Goal: Information Seeking & Learning: Compare options

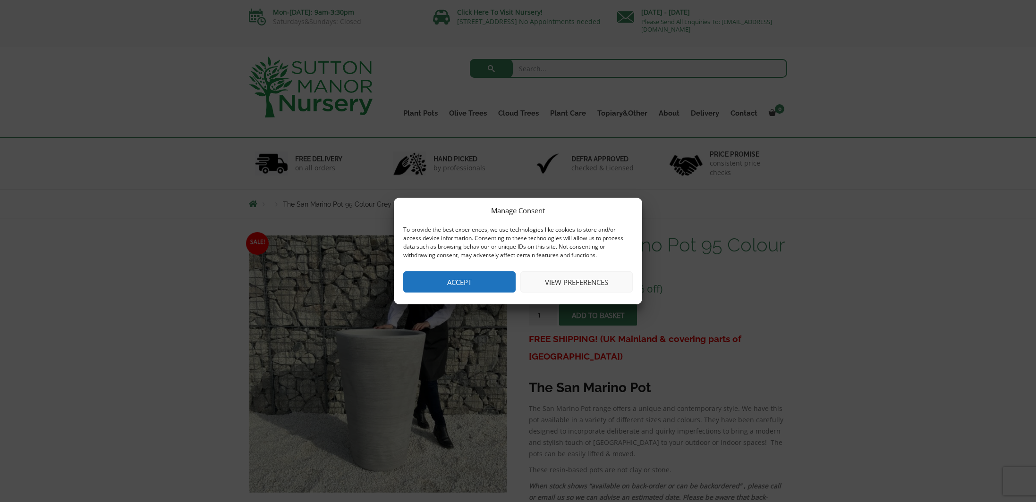
click at [476, 281] on button "Accept" at bounding box center [459, 282] width 112 height 21
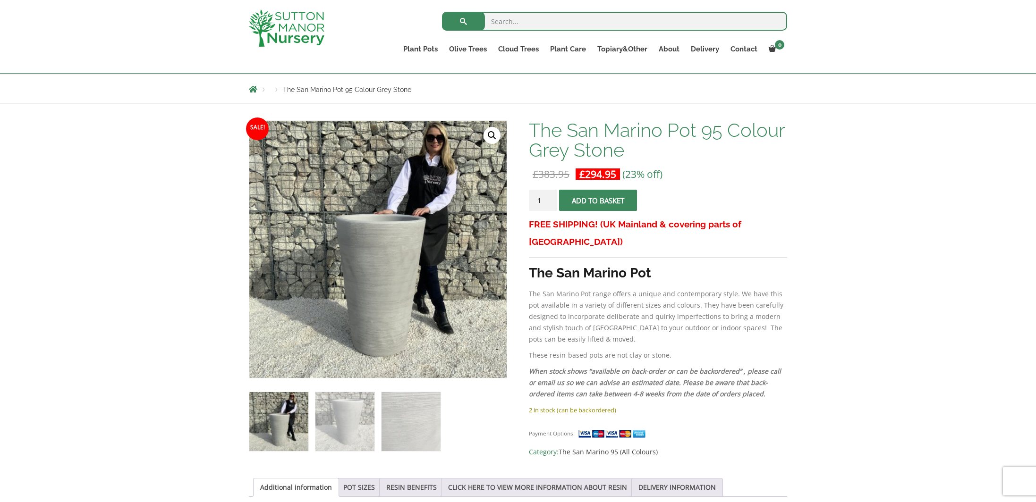
scroll to position [112, 0]
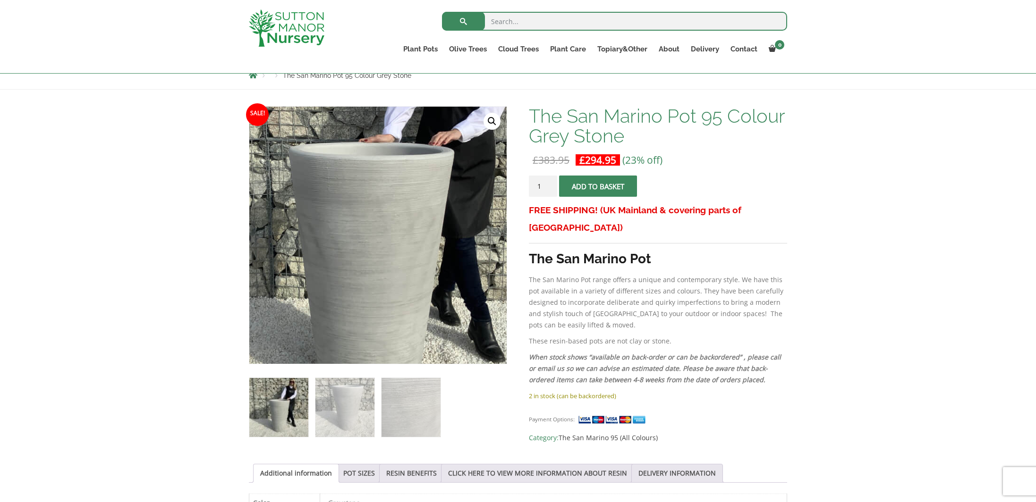
click at [401, 270] on img at bounding box center [366, 207] width 472 height 472
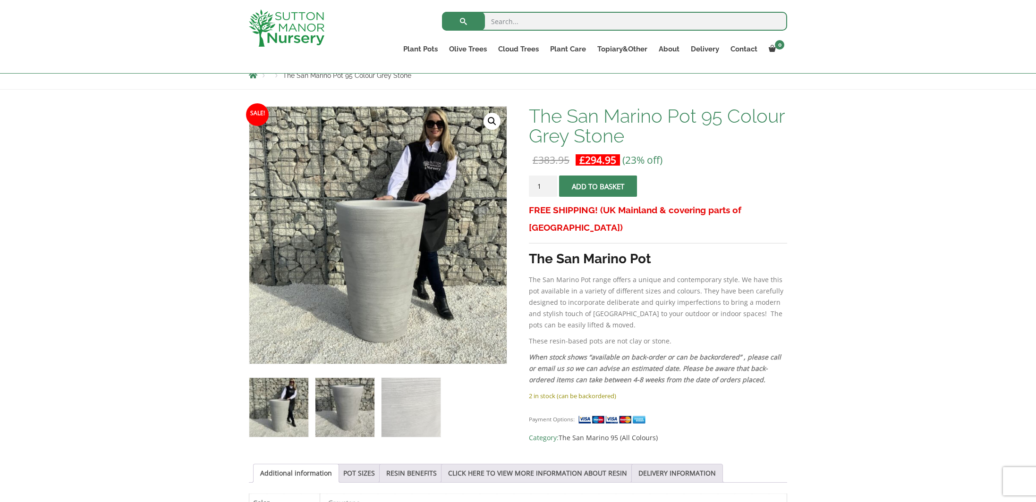
click at [350, 417] on img at bounding box center [344, 407] width 59 height 59
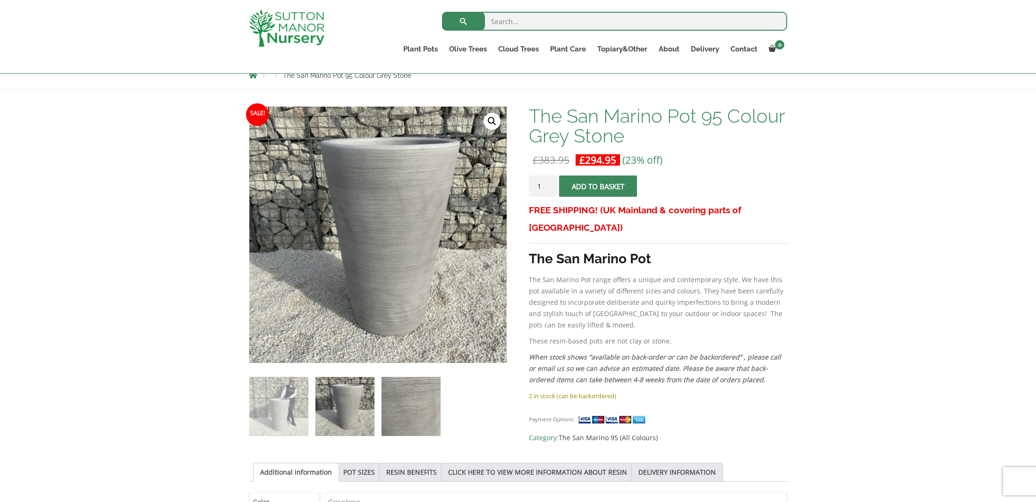
click at [403, 416] on img at bounding box center [411, 406] width 59 height 59
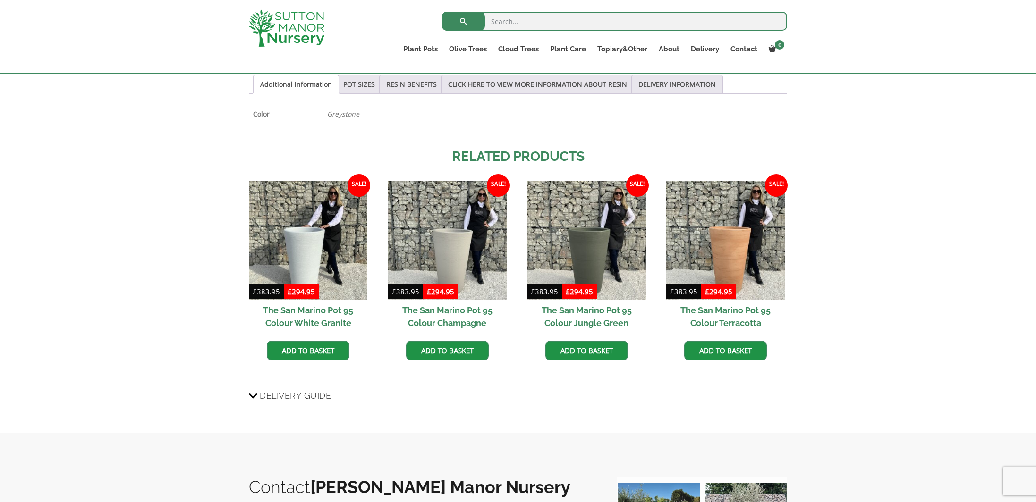
scroll to position [500, 0]
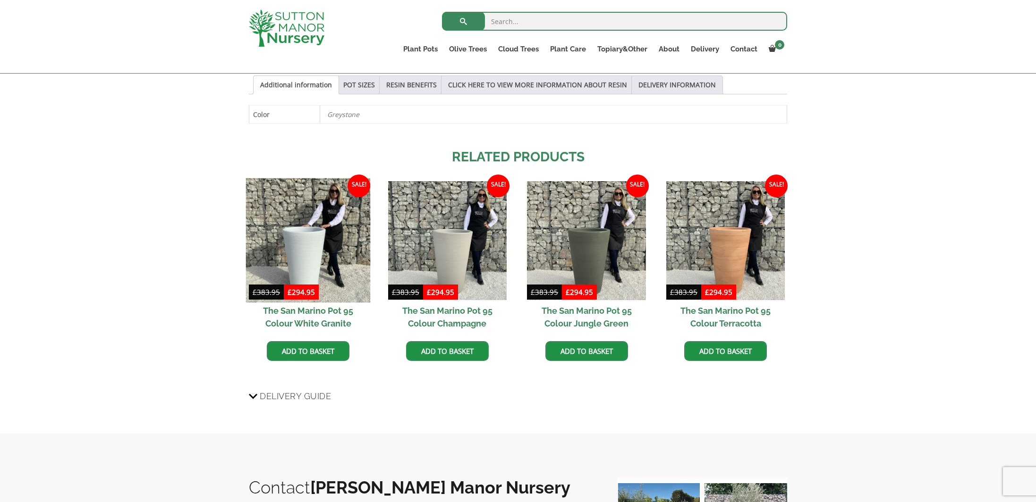
click at [299, 259] on img at bounding box center [308, 241] width 125 height 125
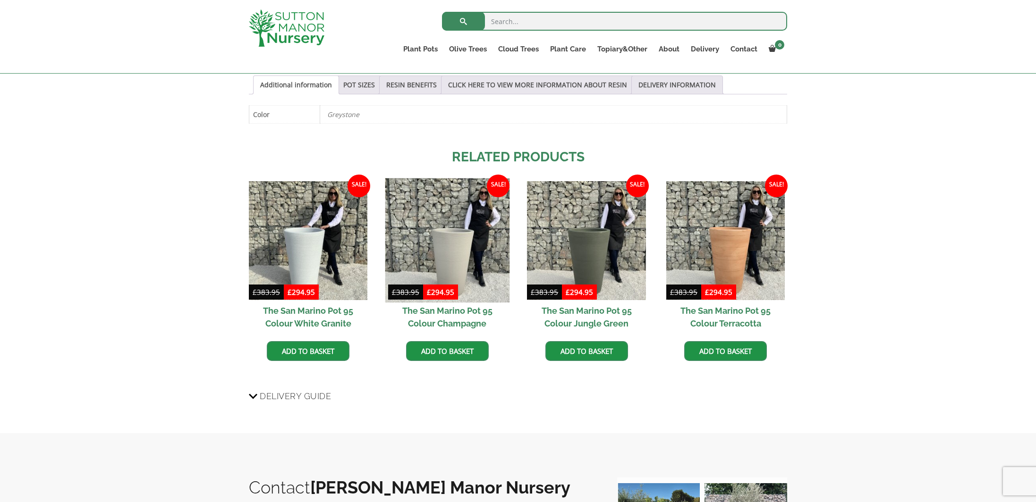
click at [464, 249] on img at bounding box center [447, 241] width 125 height 125
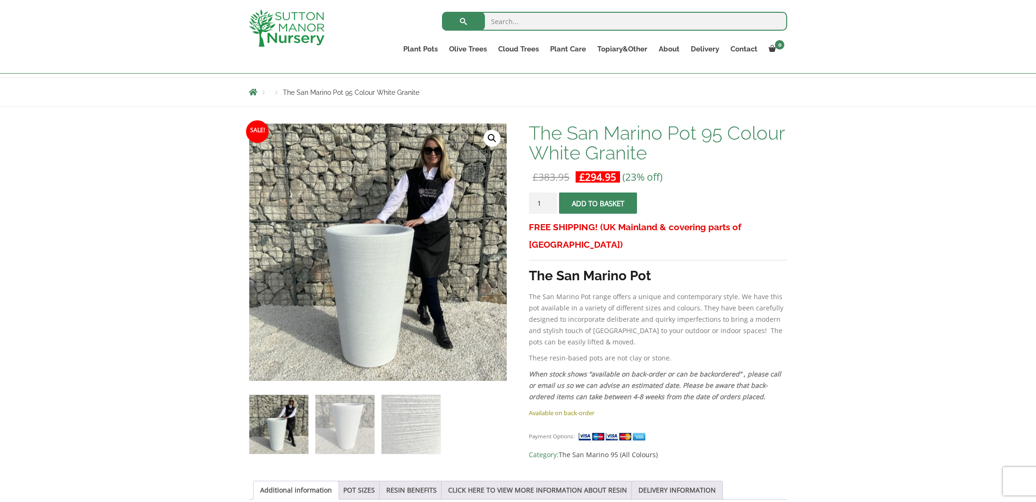
scroll to position [92, 0]
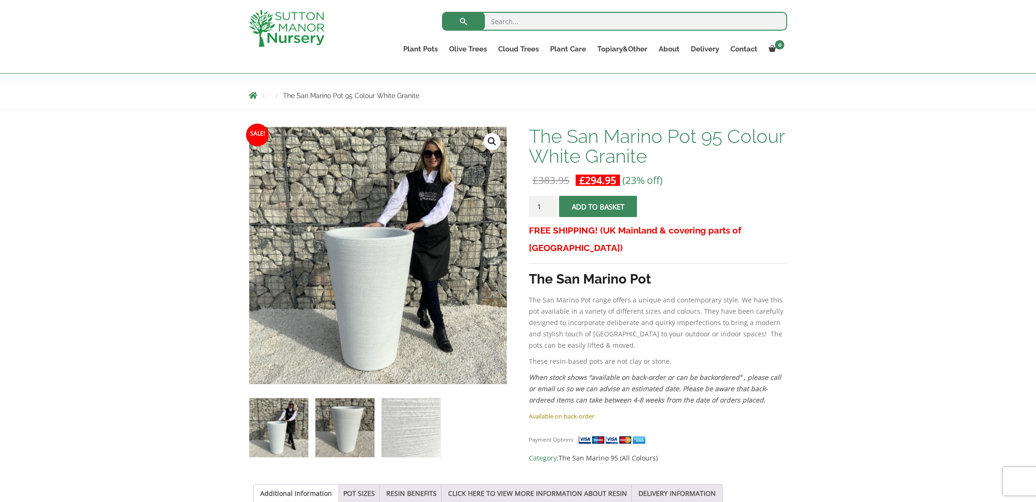
click at [345, 414] on img at bounding box center [344, 428] width 59 height 59
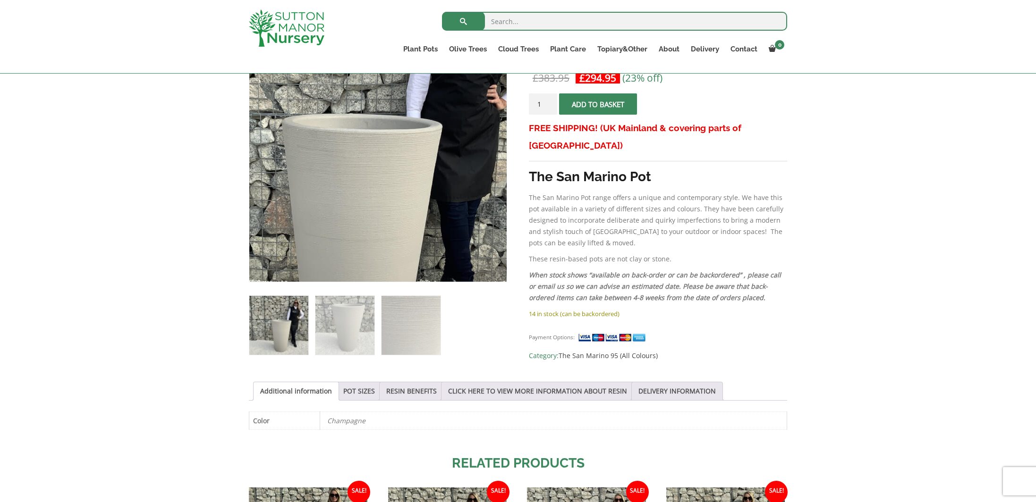
scroll to position [206, 0]
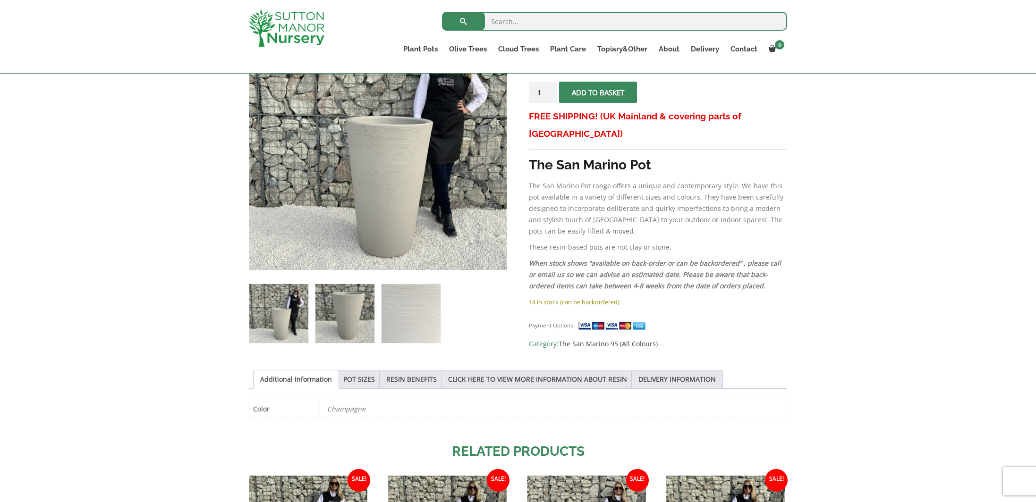
click at [356, 332] on img at bounding box center [344, 313] width 59 height 59
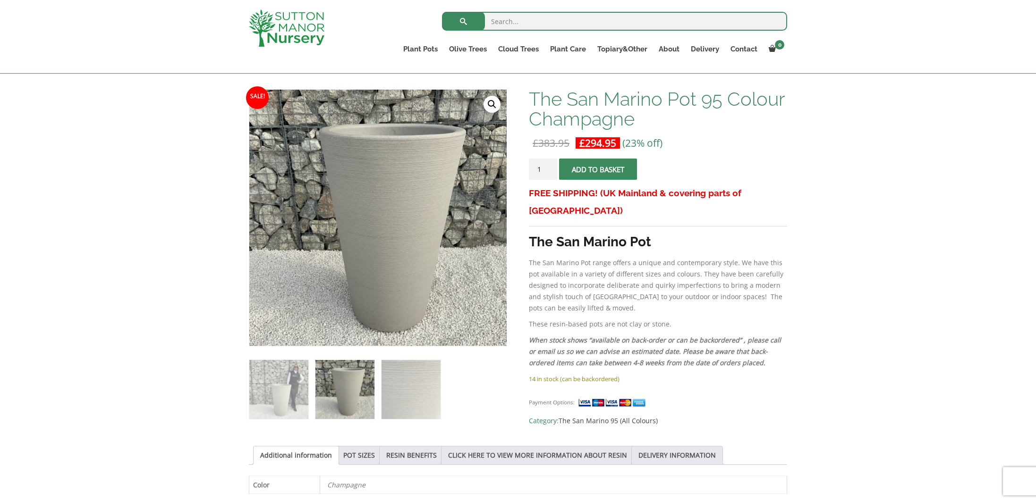
scroll to position [128, 0]
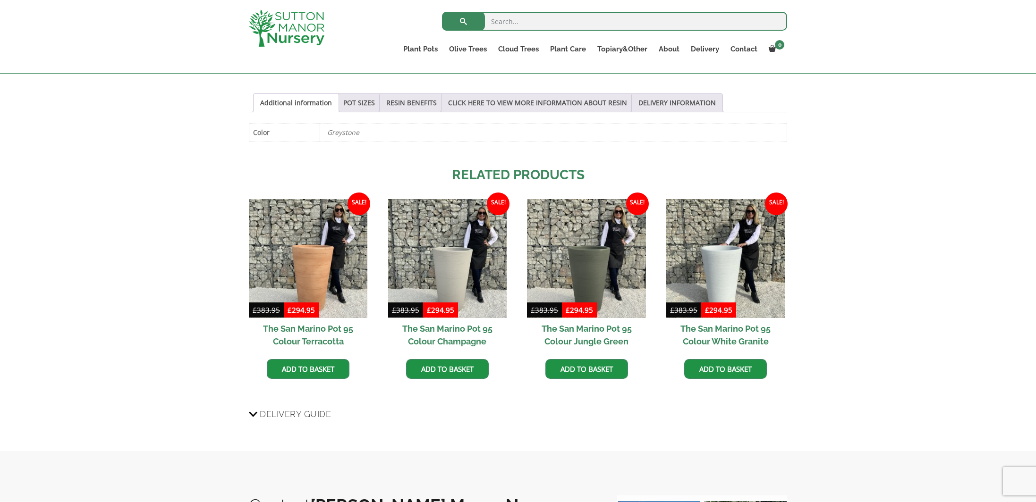
scroll to position [500, 0]
click at [593, 269] on img at bounding box center [586, 258] width 125 height 125
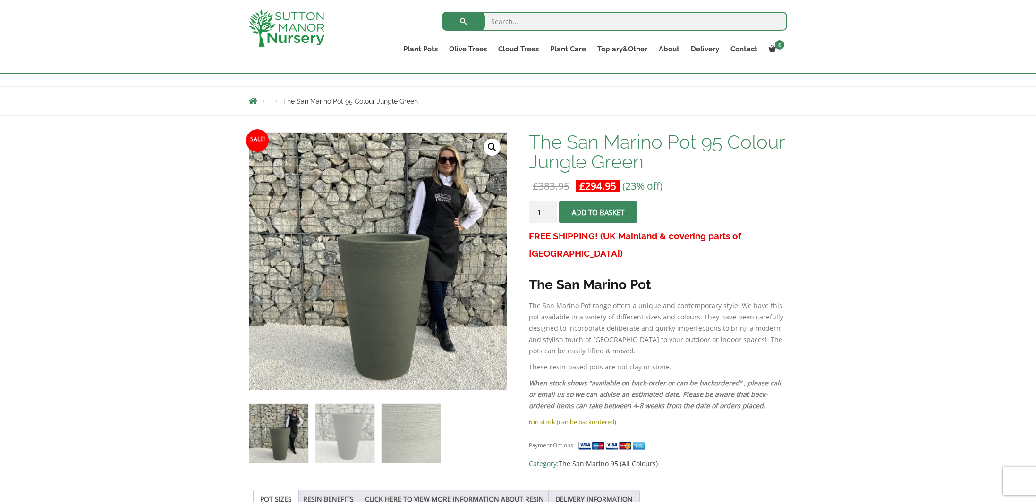
scroll to position [87, 0]
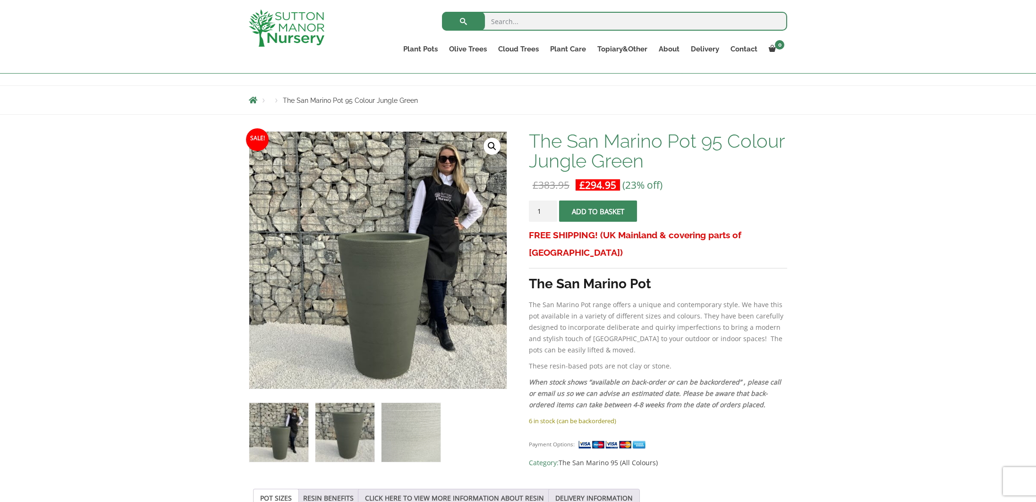
click at [342, 424] on img at bounding box center [344, 432] width 59 height 59
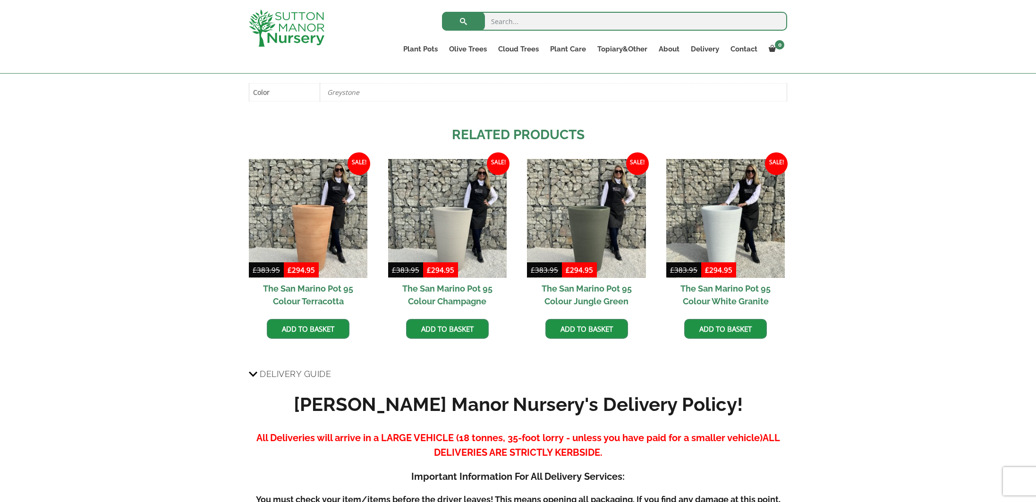
scroll to position [526, 0]
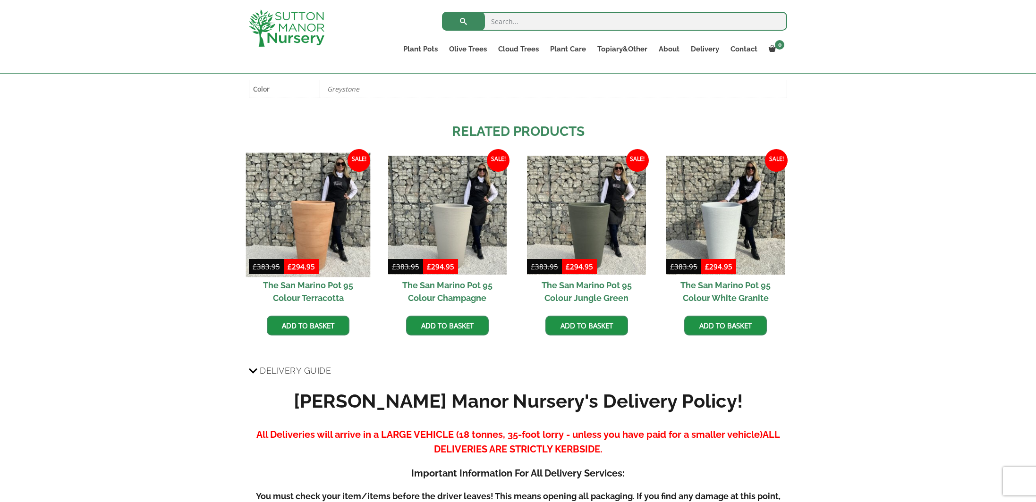
click at [308, 240] on img at bounding box center [308, 215] width 125 height 125
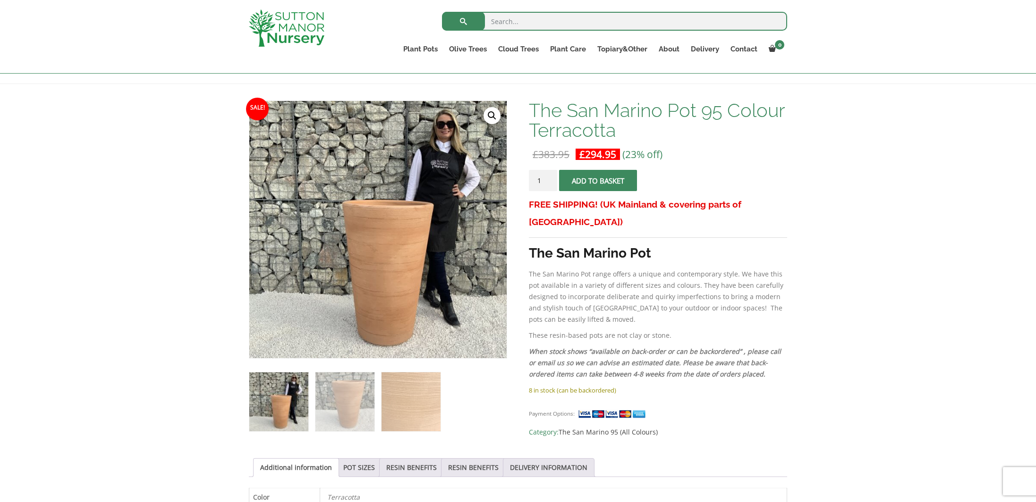
scroll to position [120, 0]
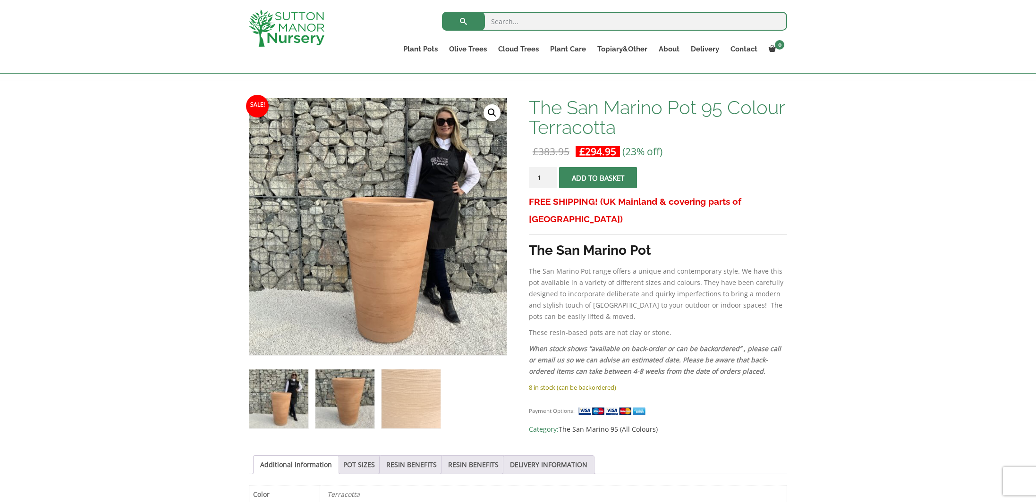
click at [332, 418] on img at bounding box center [344, 399] width 59 height 59
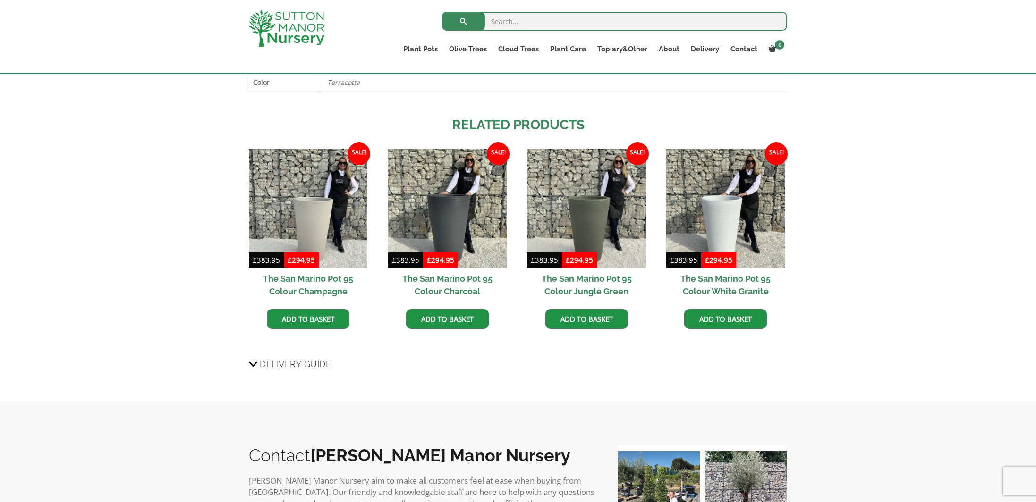
scroll to position [544, 0]
